Goal: Task Accomplishment & Management: Manage account settings

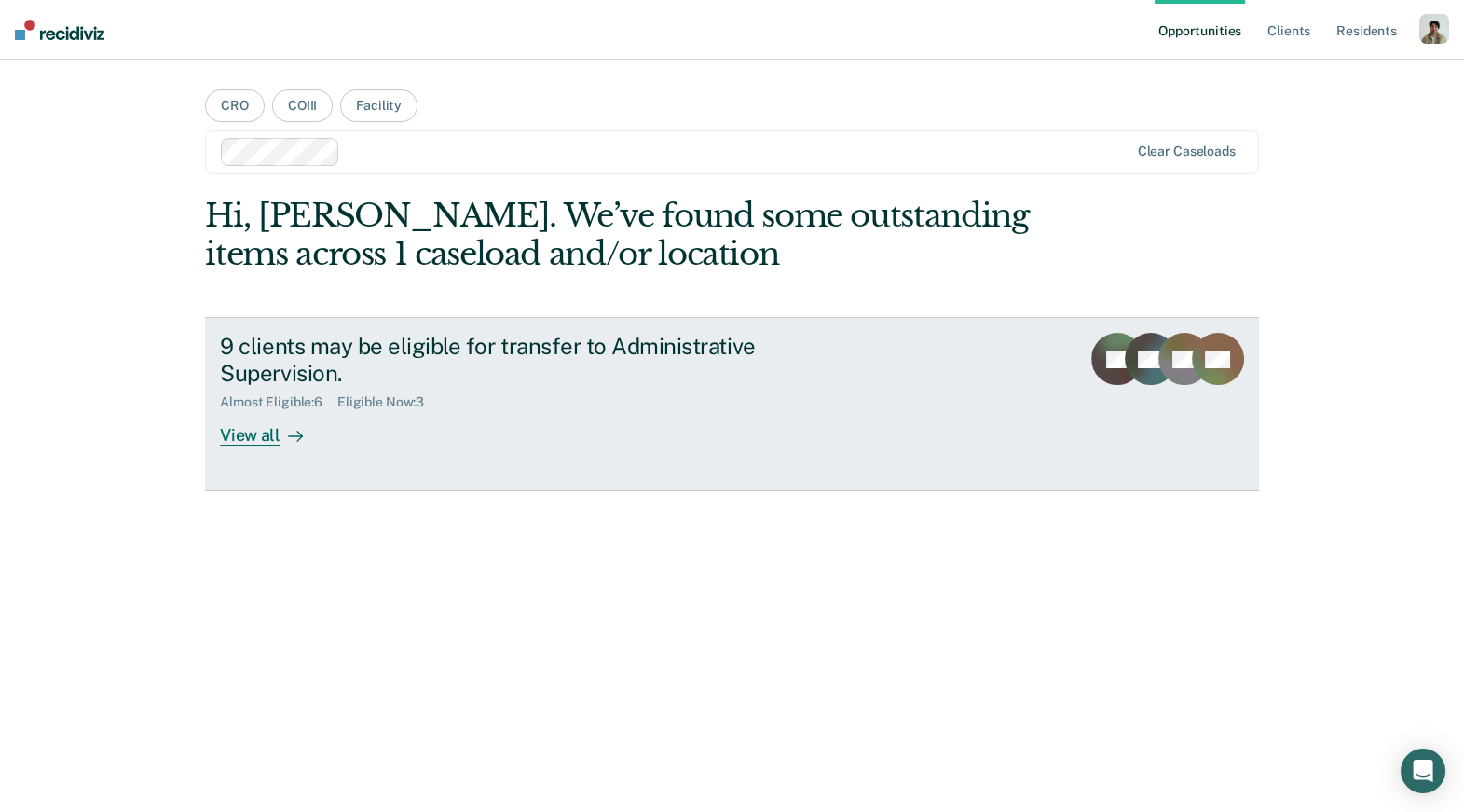
click at [272, 426] on div "View all" at bounding box center [272, 428] width 104 height 37
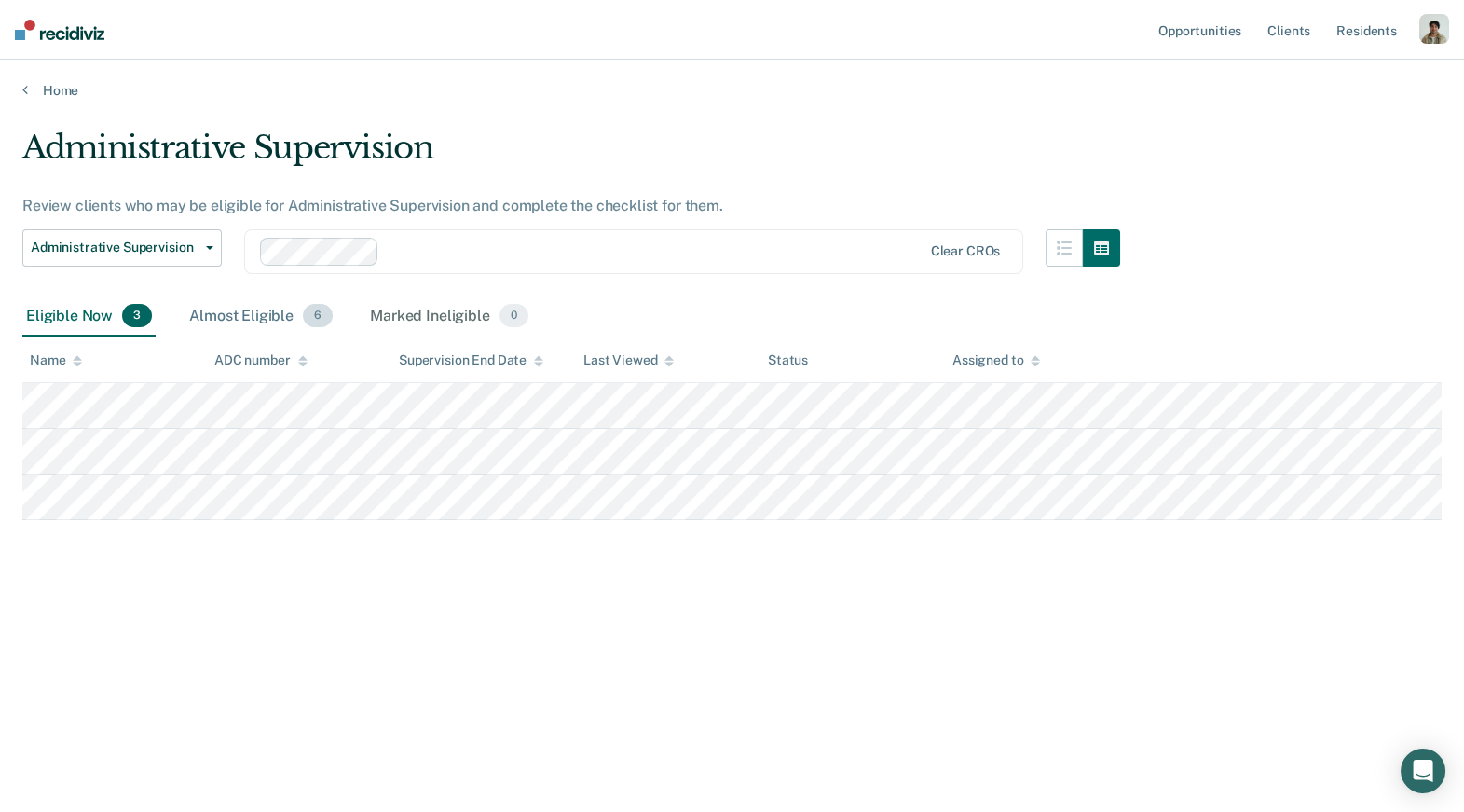
click at [252, 314] on div "Almost Eligible 6" at bounding box center [260, 316] width 151 height 41
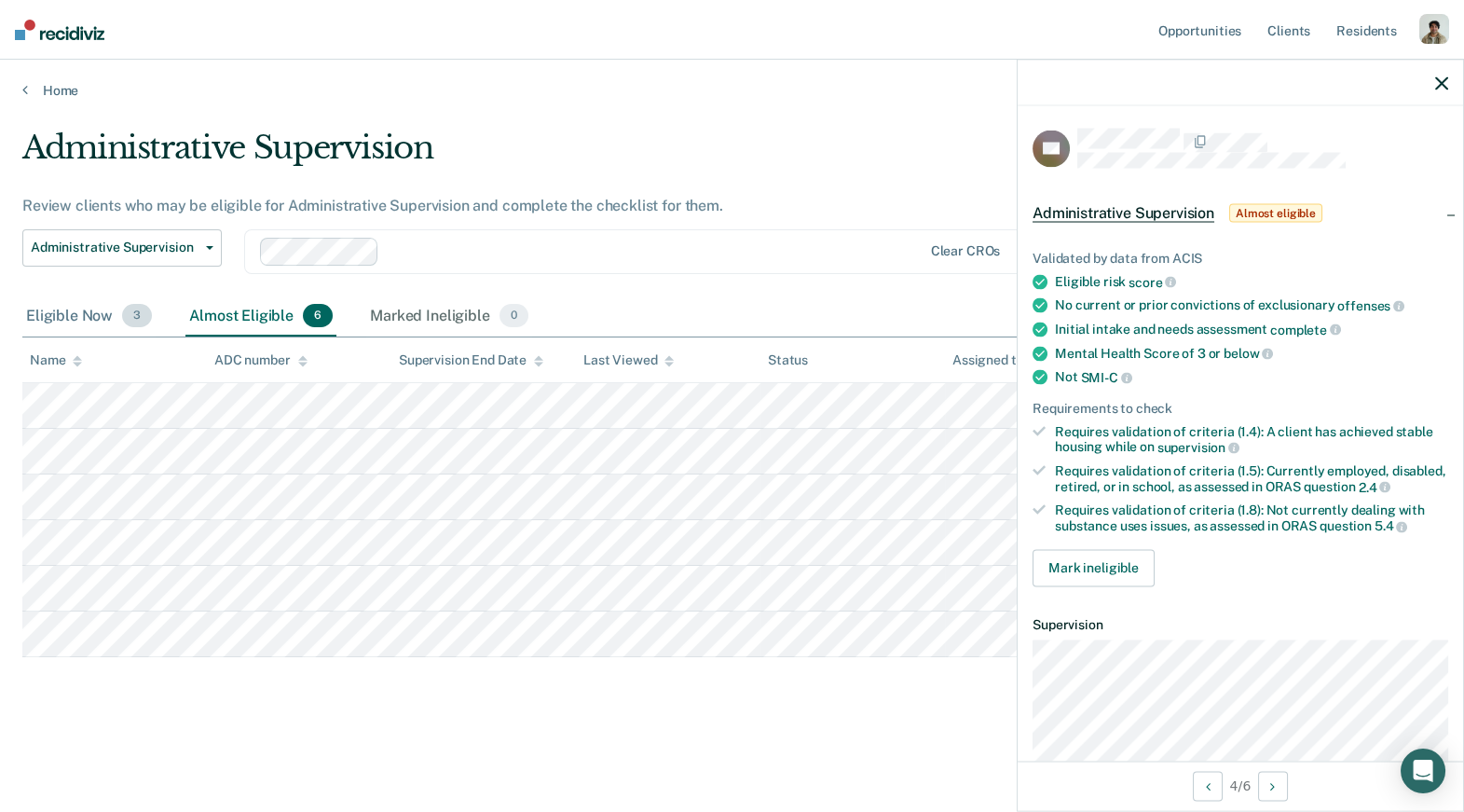
click at [99, 316] on div "Eligible Now 3" at bounding box center [89, 316] width 133 height 41
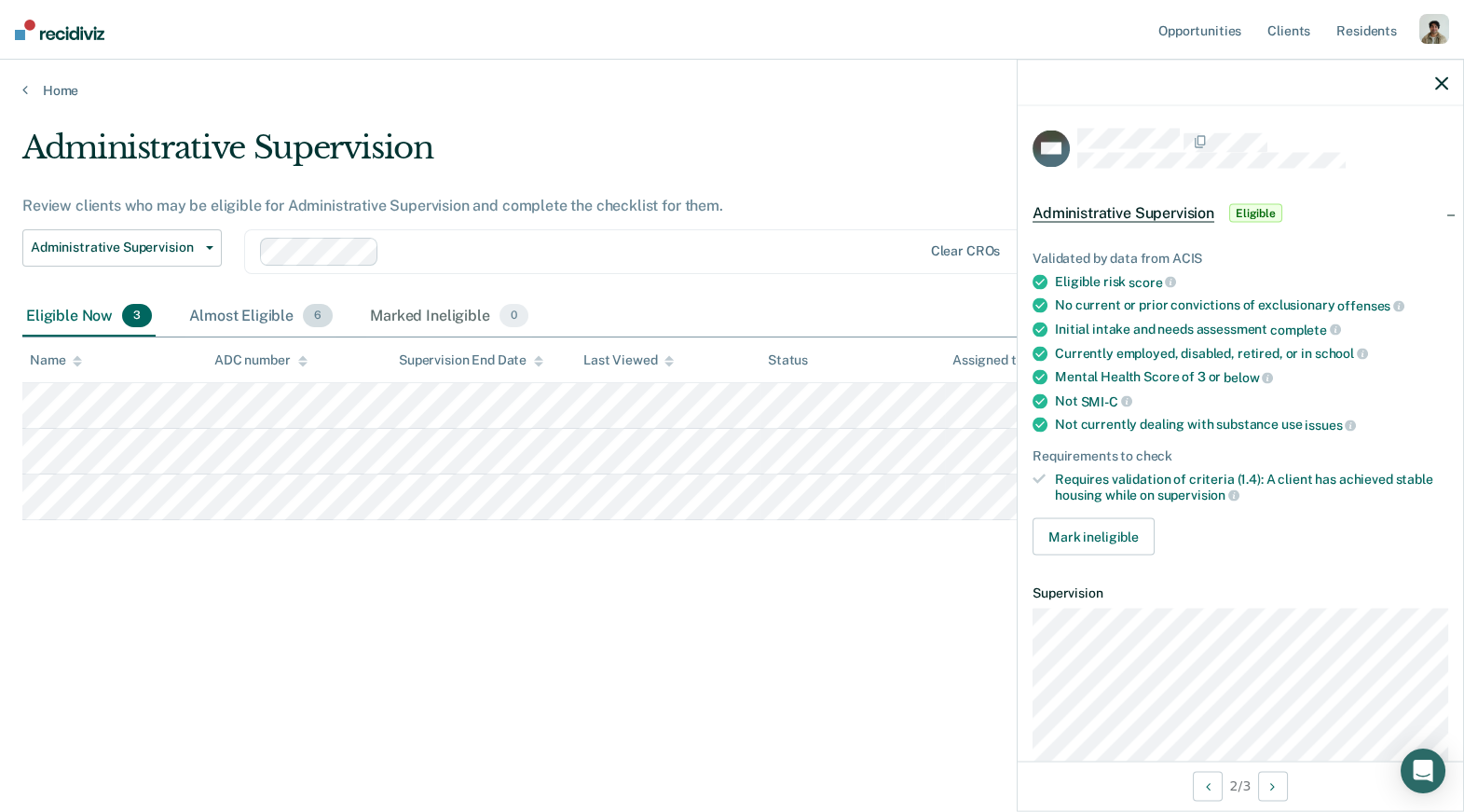
click at [214, 313] on div "Almost Eligible 6" at bounding box center [260, 316] width 151 height 41
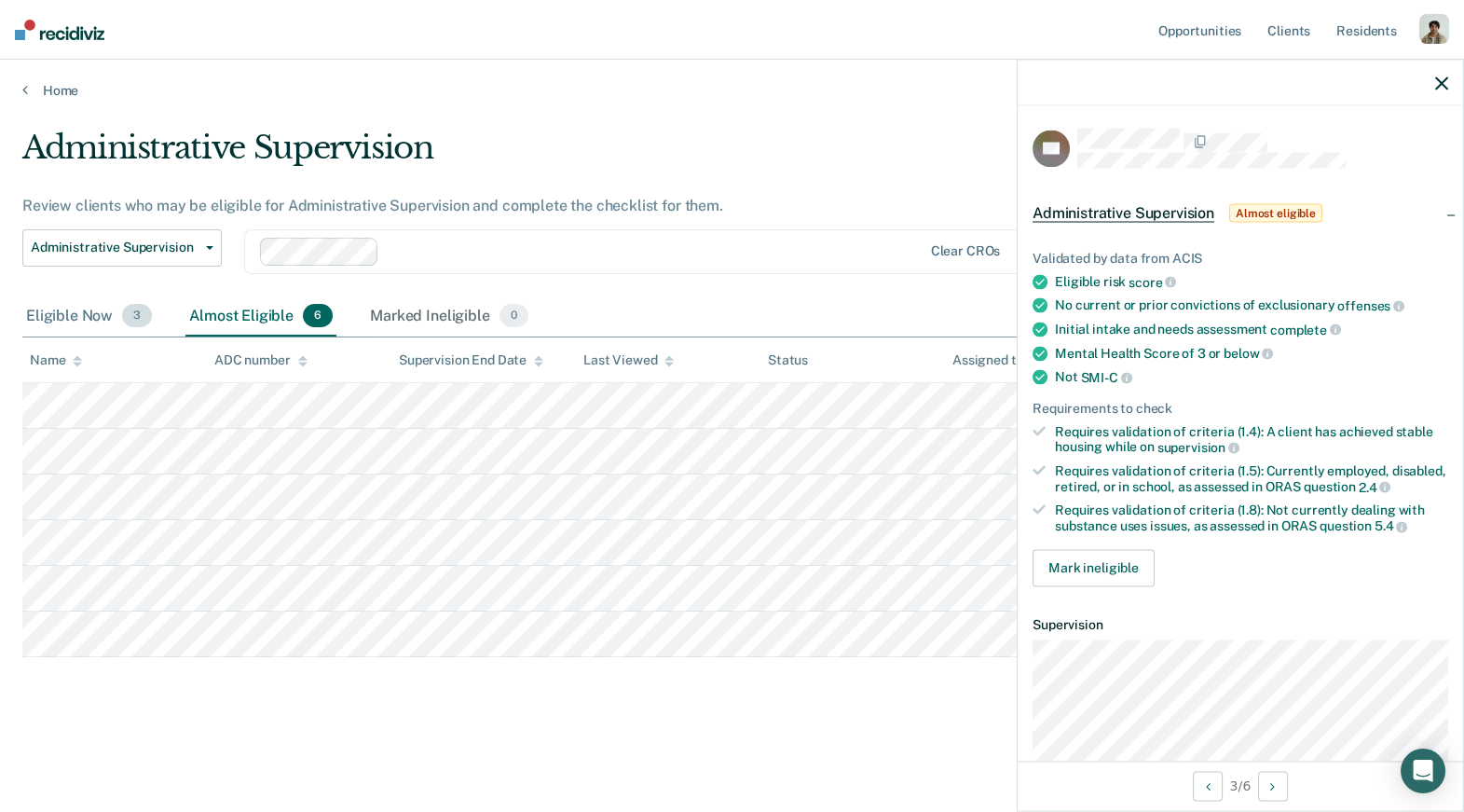
click at [81, 316] on div "Eligible Now 3" at bounding box center [89, 316] width 133 height 41
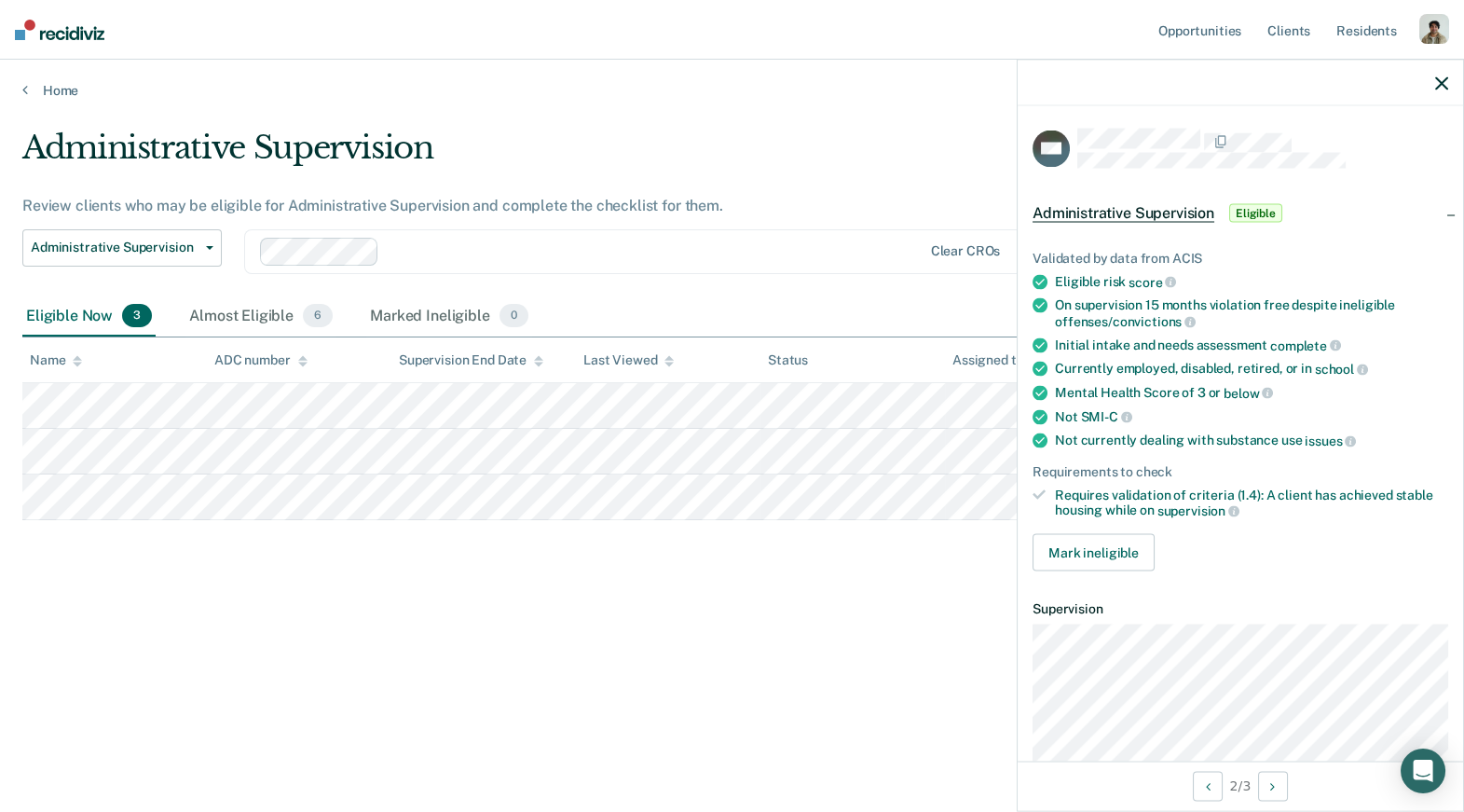
click at [155, 475] on tbody at bounding box center [731, 451] width 1419 height 137
click at [157, 373] on th "Name" at bounding box center [114, 360] width 184 height 45
click at [236, 331] on div "Almost Eligible 6" at bounding box center [260, 316] width 151 height 41
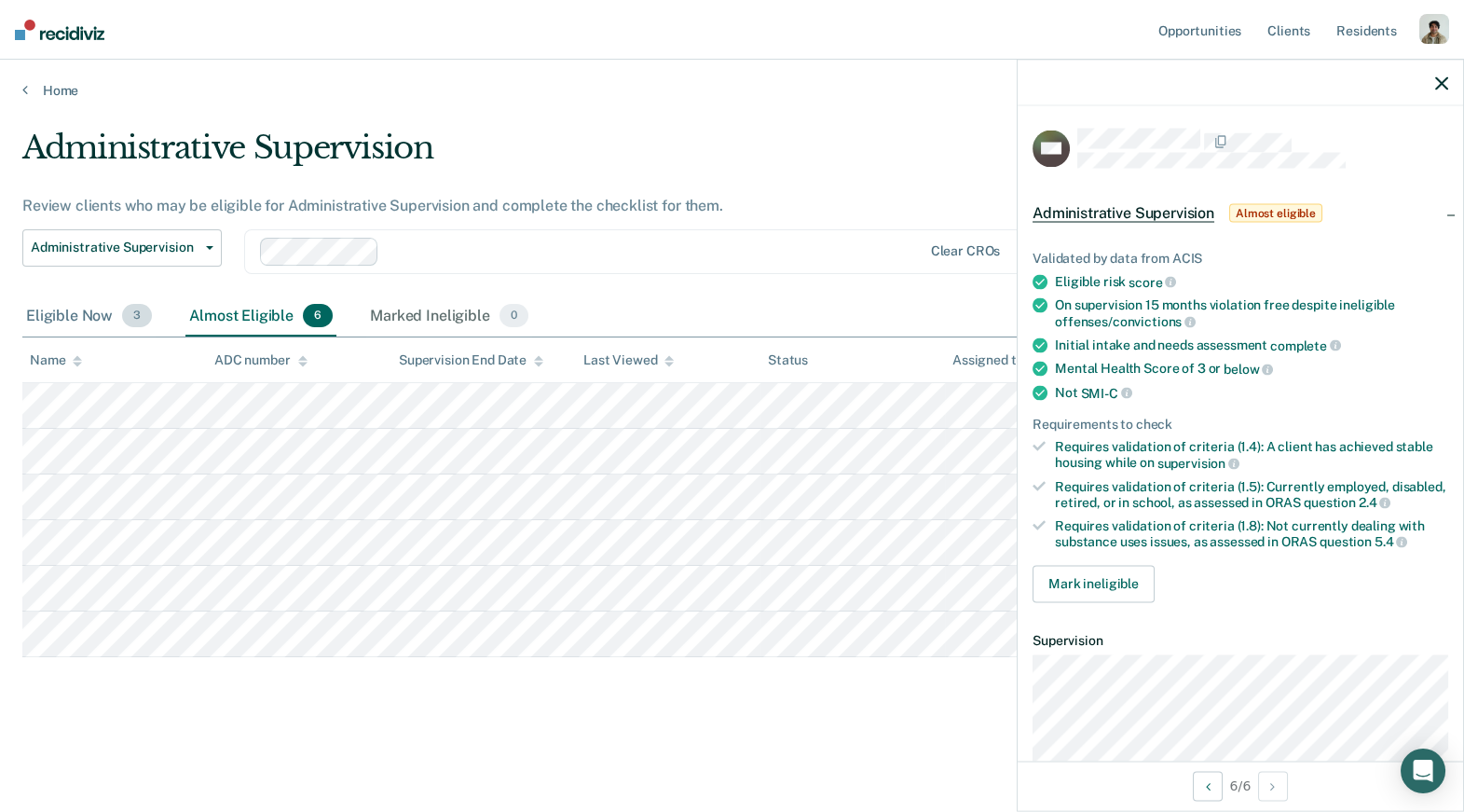
click at [107, 325] on div "Eligible Now 3" at bounding box center [89, 316] width 133 height 41
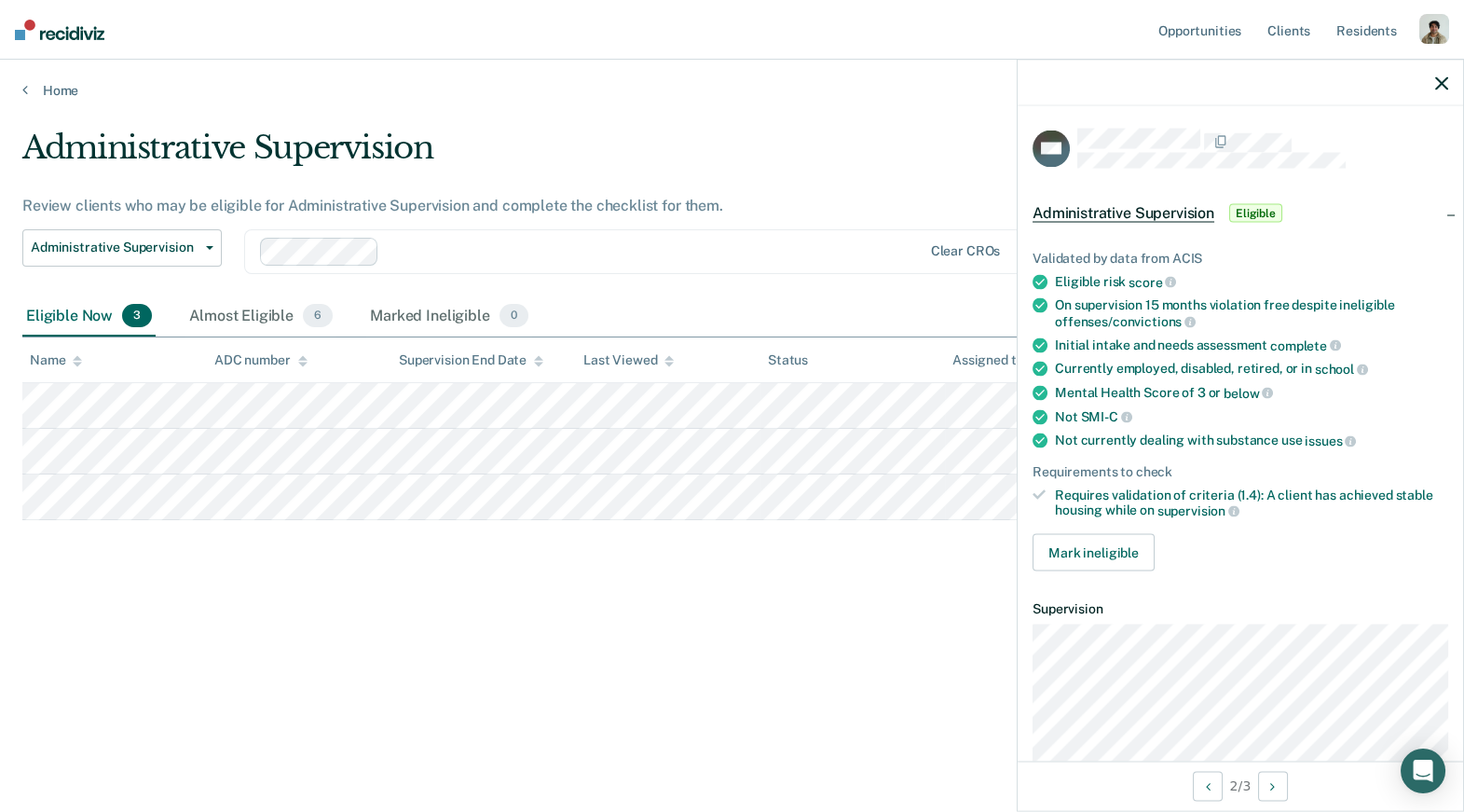
click at [133, 378] on th "Name" at bounding box center [114, 360] width 184 height 45
click at [233, 338] on th "ADC number" at bounding box center [298, 360] width 184 height 45
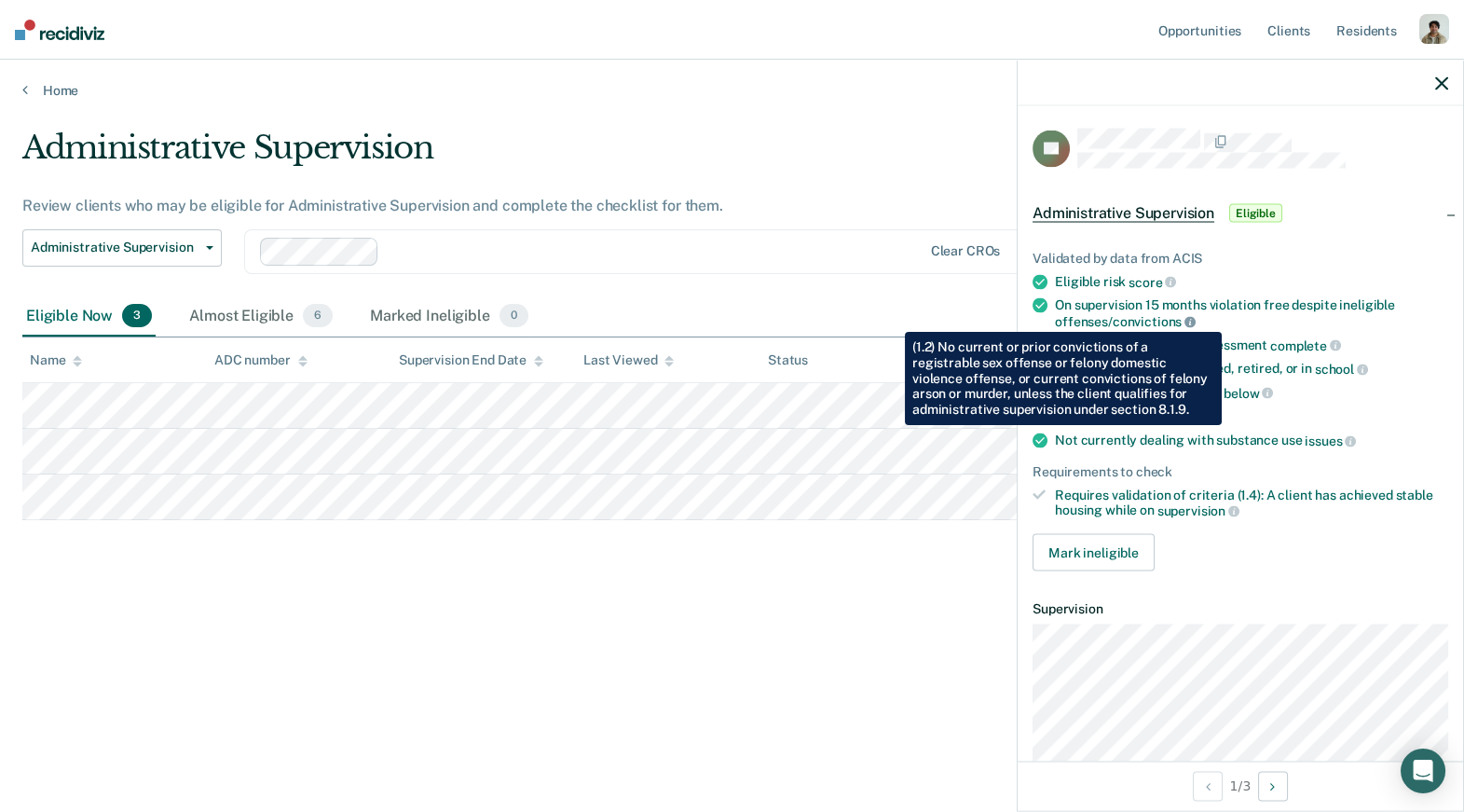
click at [1189, 317] on icon at bounding box center [1190, 322] width 12 height 12
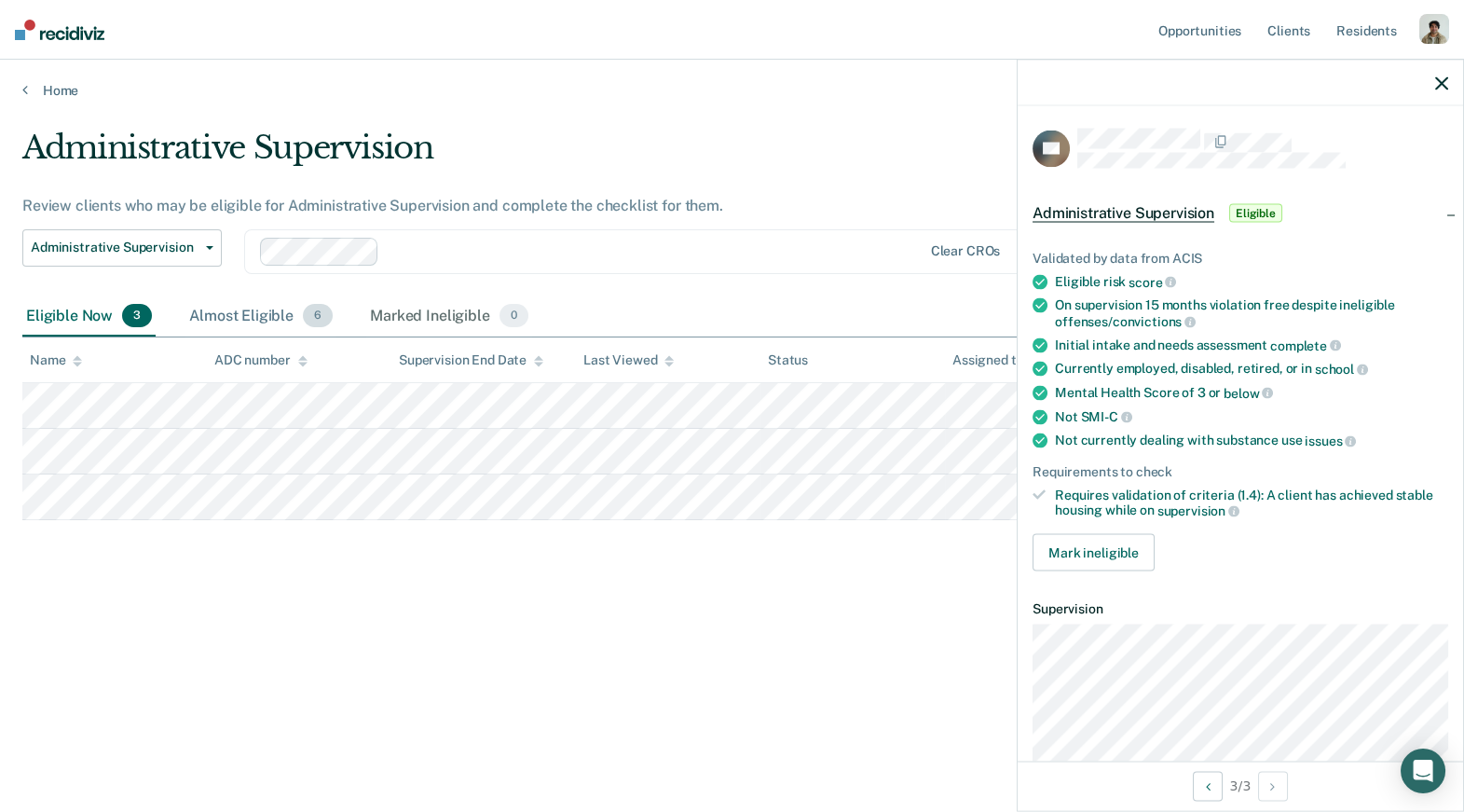
click at [264, 327] on div "Almost Eligible 6" at bounding box center [260, 316] width 151 height 41
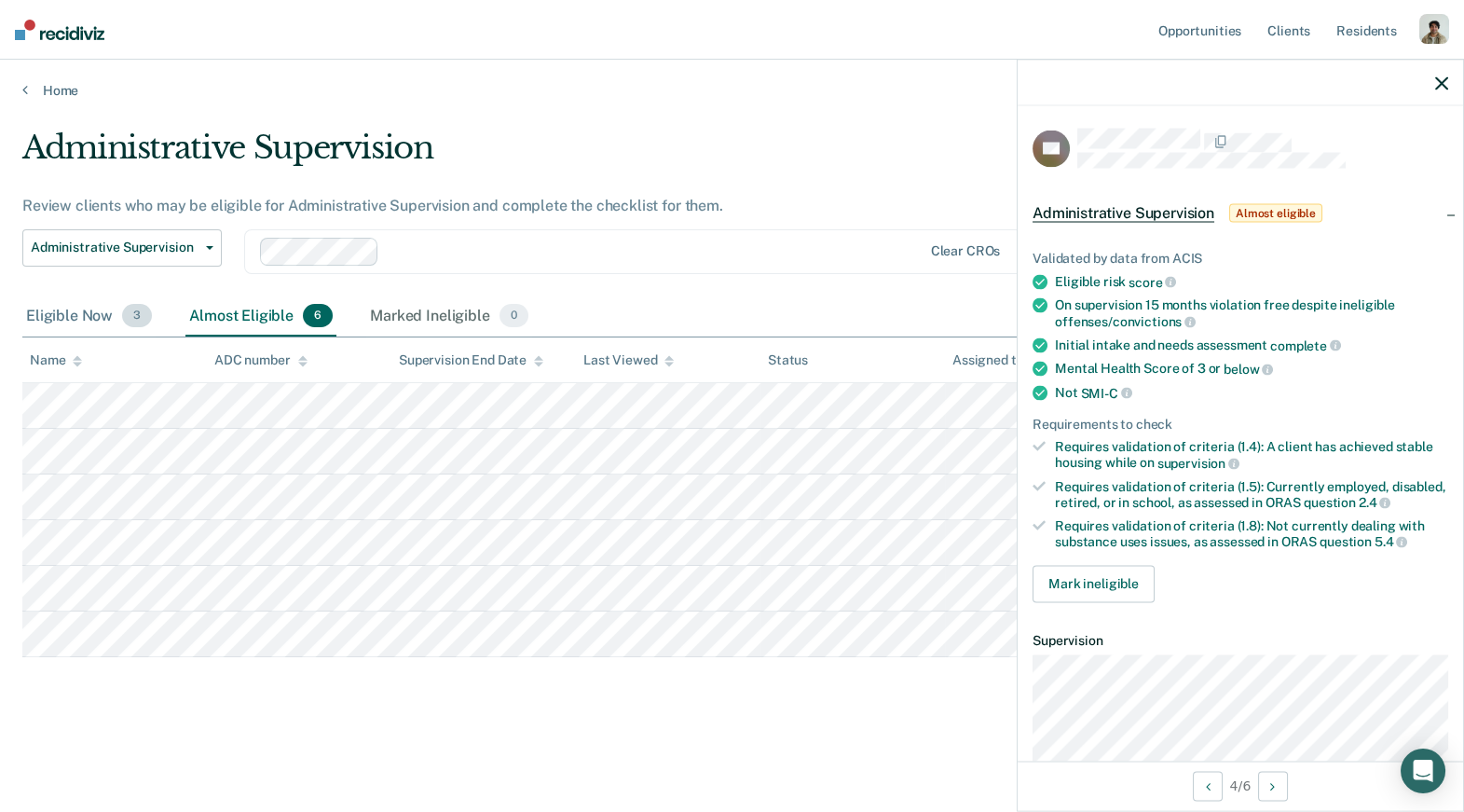
click at [42, 303] on div "Eligible Now 3" at bounding box center [89, 316] width 133 height 41
